Goal: Information Seeking & Learning: Learn about a topic

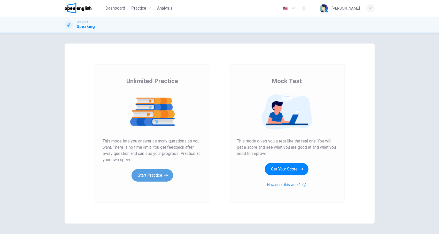
click at [166, 172] on icon "button" at bounding box center [166, 174] width 4 height 5
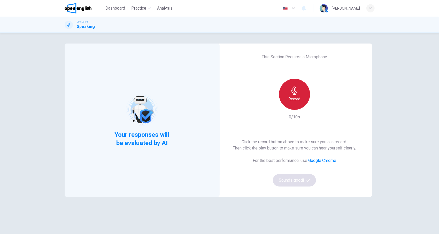
click at [297, 94] on icon "button" at bounding box center [295, 90] width 8 height 8
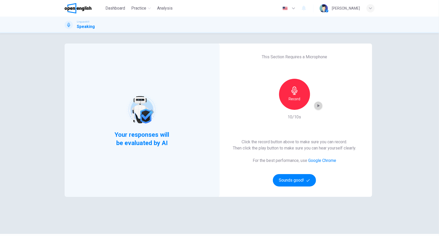
click at [318, 105] on icon "button" at bounding box center [319, 105] width 2 height 3
click at [297, 176] on button "Sounds good!" at bounding box center [294, 180] width 43 height 12
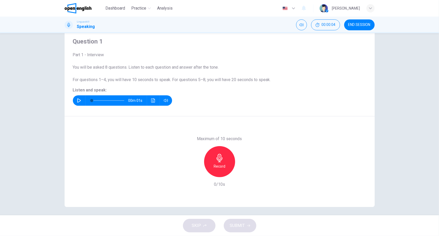
scroll to position [19, 0]
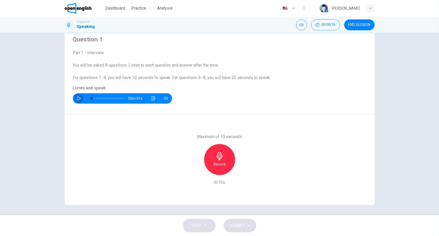
click at [77, 96] on icon "button" at bounding box center [79, 98] width 4 height 4
type input "*"
click at [216, 154] on icon "button" at bounding box center [220, 156] width 8 height 8
click at [216, 155] on icon "button" at bounding box center [220, 156] width 8 height 8
click at [242, 172] on icon "button" at bounding box center [243, 170] width 5 height 5
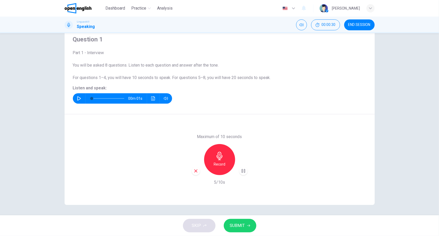
click at [250, 223] on button "SUBMIT" at bounding box center [240, 225] width 33 height 13
click at [384, 102] on div "Question 1 Part 1 - Interview You will be asked 8 questions. Listen to each que…" at bounding box center [219, 124] width 439 height 182
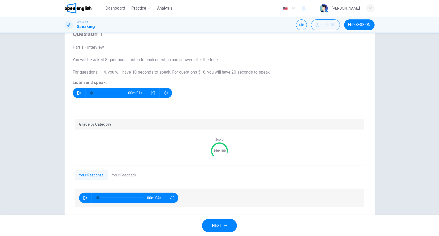
scroll to position [37, 0]
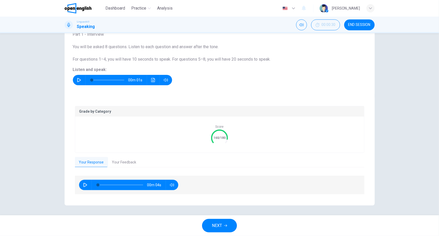
click at [126, 160] on button "Your Feedback" at bounding box center [124, 162] width 33 height 11
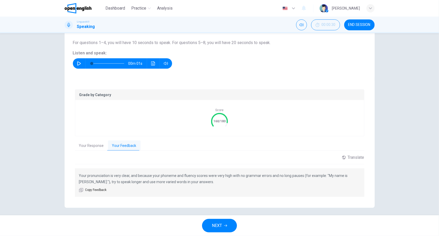
scroll to position [56, 0]
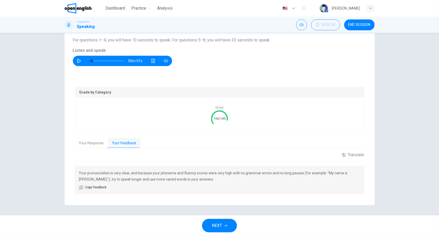
click at [93, 144] on button "Your Response" at bounding box center [91, 143] width 33 height 11
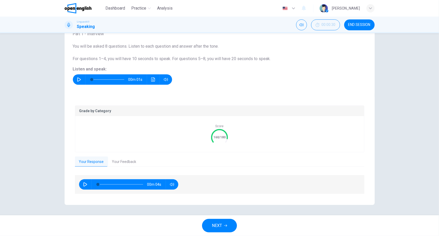
scroll to position [37, 0]
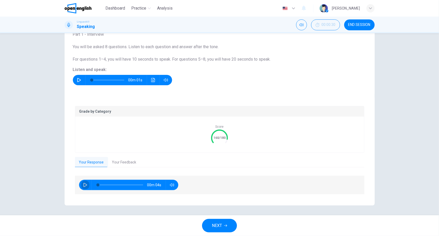
click at [85, 185] on icon "button" at bounding box center [86, 185] width 4 height 4
type input "**"
click at [219, 226] on span "NEXT" at bounding box center [217, 225] width 10 height 7
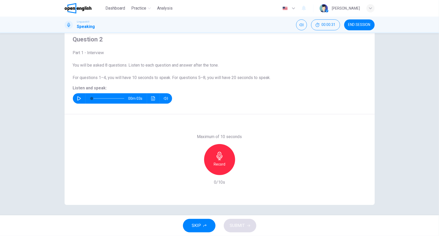
click at [77, 99] on icon "button" at bounding box center [79, 98] width 4 height 4
type input "*"
click at [220, 153] on icon "button" at bounding box center [220, 156] width 6 height 8
click at [227, 155] on div "Stop" at bounding box center [219, 159] width 31 height 31
click at [243, 171] on icon "button" at bounding box center [243, 170] width 5 height 5
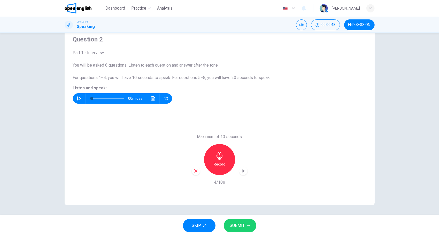
click at [238, 222] on span "SUBMIT" at bounding box center [237, 225] width 15 height 7
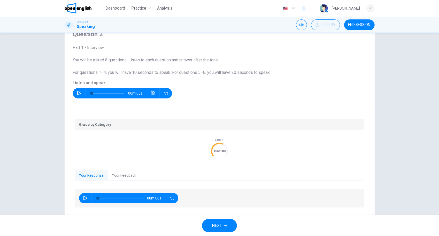
scroll to position [37, 0]
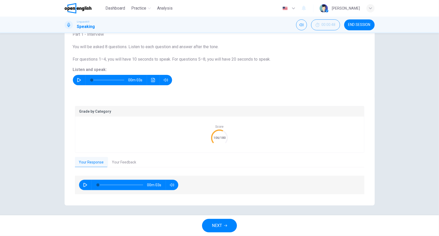
click at [119, 162] on button "Your Feedback" at bounding box center [124, 162] width 33 height 11
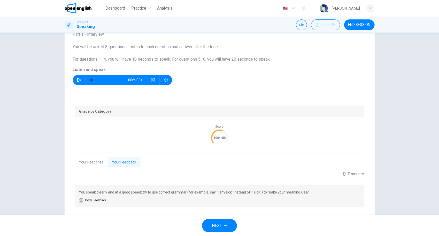
click at [98, 164] on button "Your Response" at bounding box center [91, 162] width 33 height 11
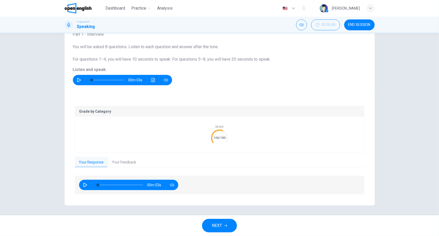
click at [83, 183] on icon "button" at bounding box center [85, 185] width 4 height 4
type input "*"
click at [214, 136] on text "106/180" at bounding box center [220, 138] width 12 height 4
click at [115, 158] on button "Your Feedback" at bounding box center [124, 162] width 33 height 11
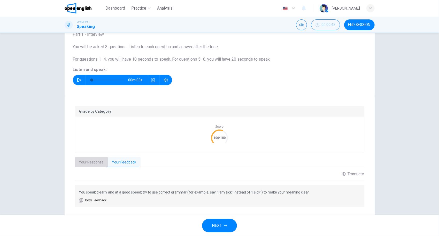
click at [95, 166] on button "Your Response" at bounding box center [91, 162] width 33 height 11
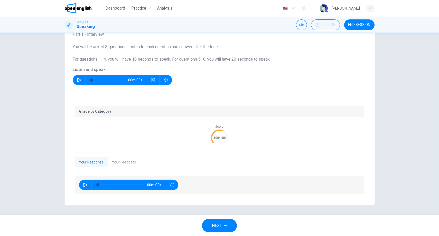
click at [212, 220] on button "NEXT" at bounding box center [219, 225] width 35 height 13
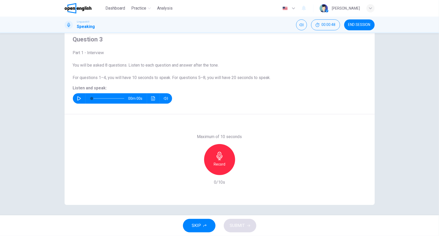
scroll to position [19, 0]
click at [78, 97] on icon "button" at bounding box center [79, 98] width 4 height 4
click at [217, 157] on icon "button" at bounding box center [220, 156] width 6 height 8
click at [227, 160] on div "Stop" at bounding box center [219, 159] width 31 height 31
click at [242, 169] on icon "button" at bounding box center [243, 170] width 5 height 5
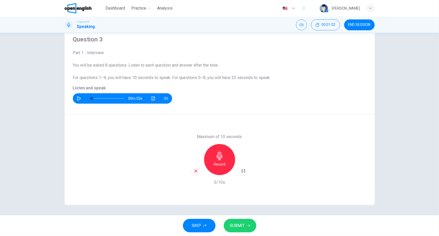
click at [237, 224] on span "SUBMIT" at bounding box center [237, 225] width 15 height 7
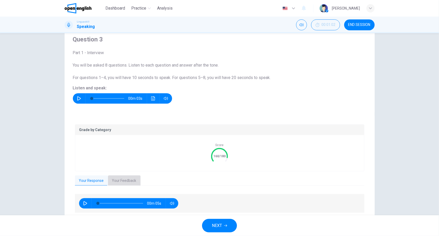
click at [123, 179] on button "Your Feedback" at bounding box center [124, 180] width 33 height 11
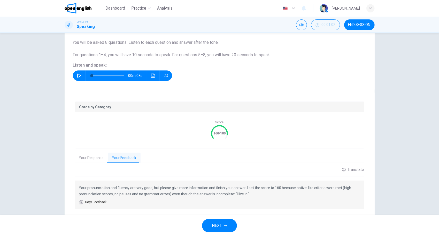
scroll to position [44, 0]
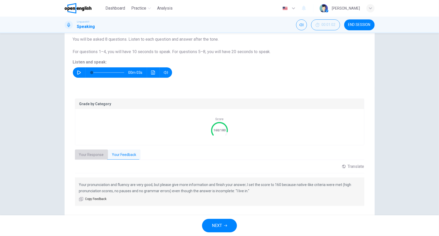
drag, startPoint x: 85, startPoint y: 152, endPoint x: 93, endPoint y: 155, distance: 8.8
click at [85, 152] on button "Your Response" at bounding box center [91, 154] width 33 height 11
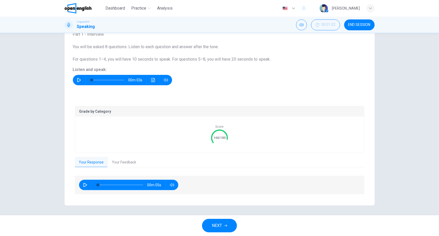
click at [225, 228] on button "NEXT" at bounding box center [219, 225] width 35 height 13
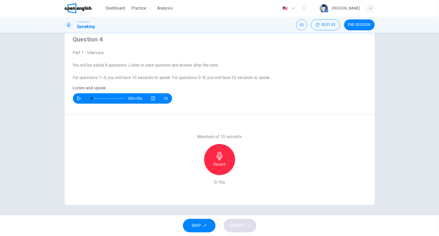
scroll to position [19, 0]
click at [79, 99] on icon "button" at bounding box center [79, 98] width 4 height 4
click at [222, 159] on icon "button" at bounding box center [220, 156] width 8 height 8
click at [224, 158] on div "Stop" at bounding box center [219, 159] width 31 height 31
click at [211, 157] on div "Stop" at bounding box center [219, 159] width 31 height 31
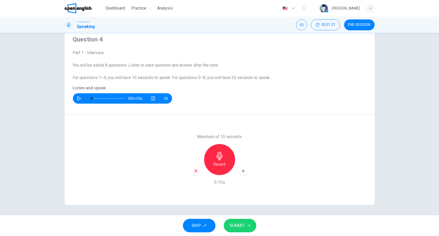
click at [196, 171] on icon "button" at bounding box center [196, 170] width 5 height 5
click at [77, 94] on button "button" at bounding box center [79, 98] width 8 height 10
type input "*"
click at [221, 155] on icon "button" at bounding box center [220, 156] width 8 height 8
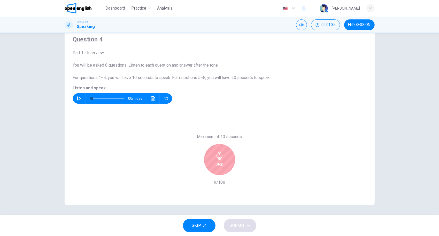
click at [216, 152] on icon "button" at bounding box center [220, 156] width 8 height 8
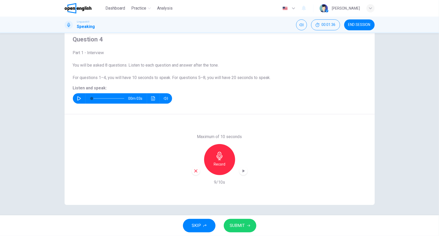
drag, startPoint x: 237, startPoint y: 224, endPoint x: 246, endPoint y: 216, distance: 11.9
click at [238, 224] on span "SUBMIT" at bounding box center [237, 225] width 15 height 7
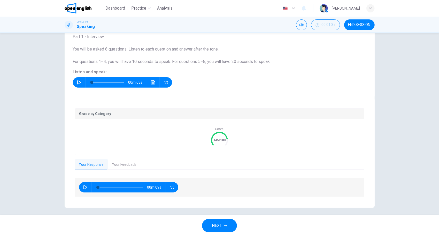
scroll to position [37, 0]
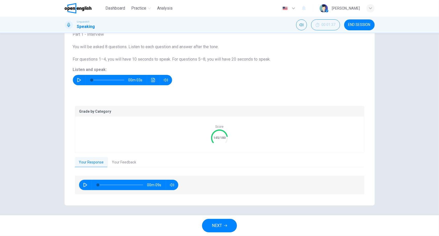
click at [132, 163] on button "Your Feedback" at bounding box center [124, 162] width 33 height 11
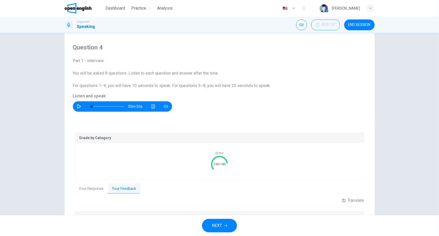
scroll to position [0, 0]
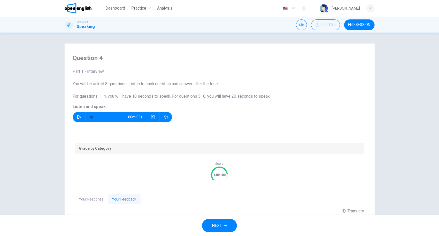
click at [364, 22] on button "END SESSION" at bounding box center [359, 24] width 31 height 11
